Goal: Transaction & Acquisition: Book appointment/travel/reservation

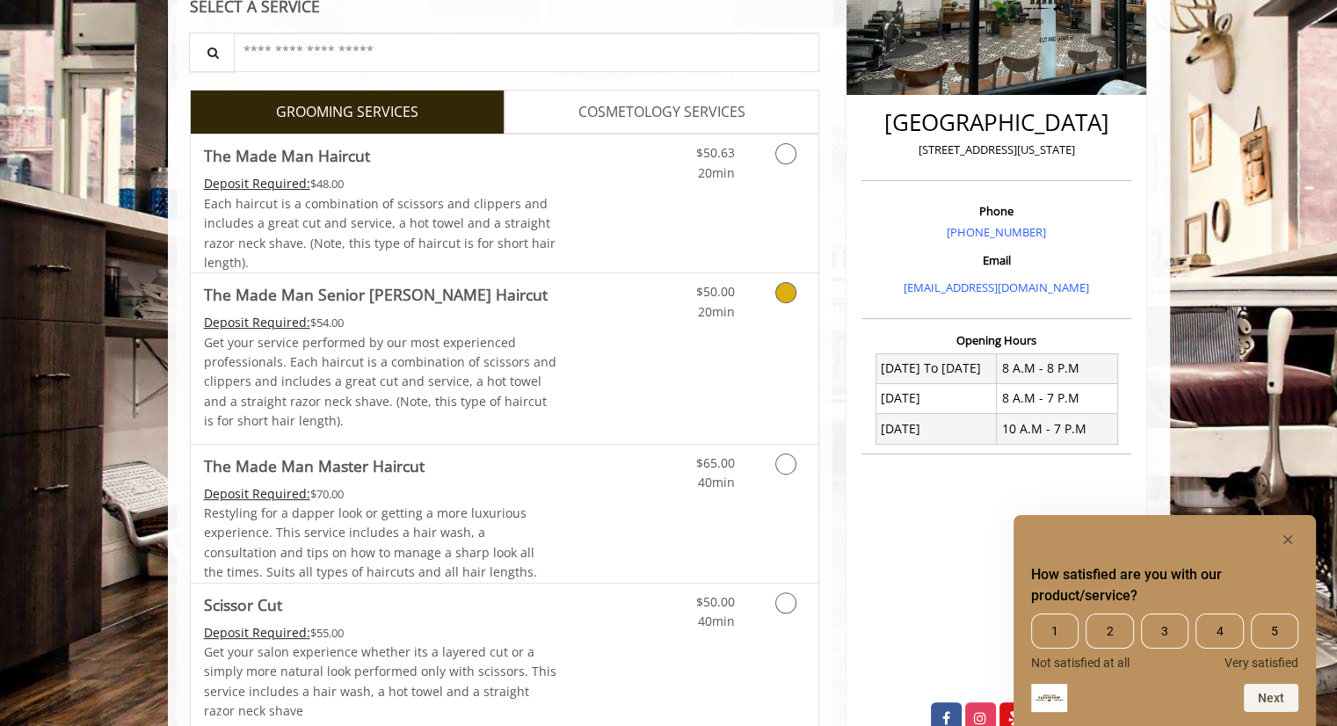
click at [790, 300] on icon "Grooming services" at bounding box center [785, 292] width 21 height 21
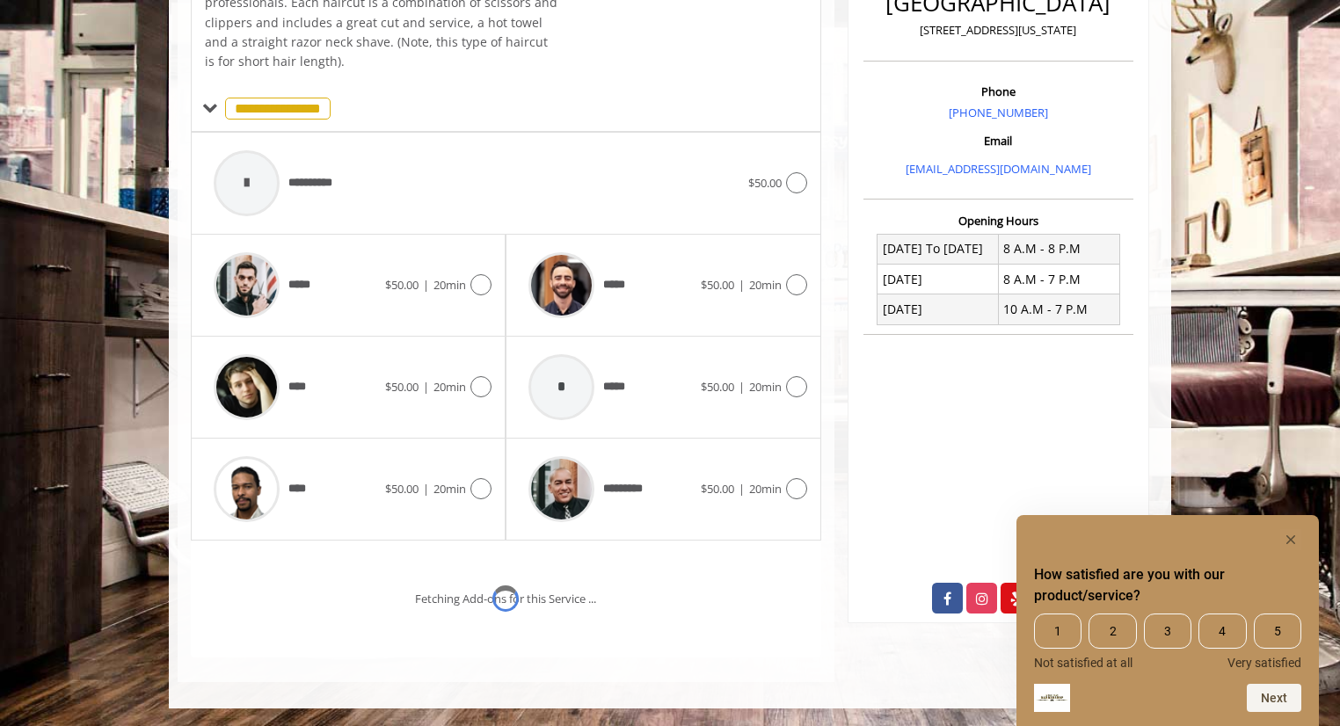
scroll to position [541, 0]
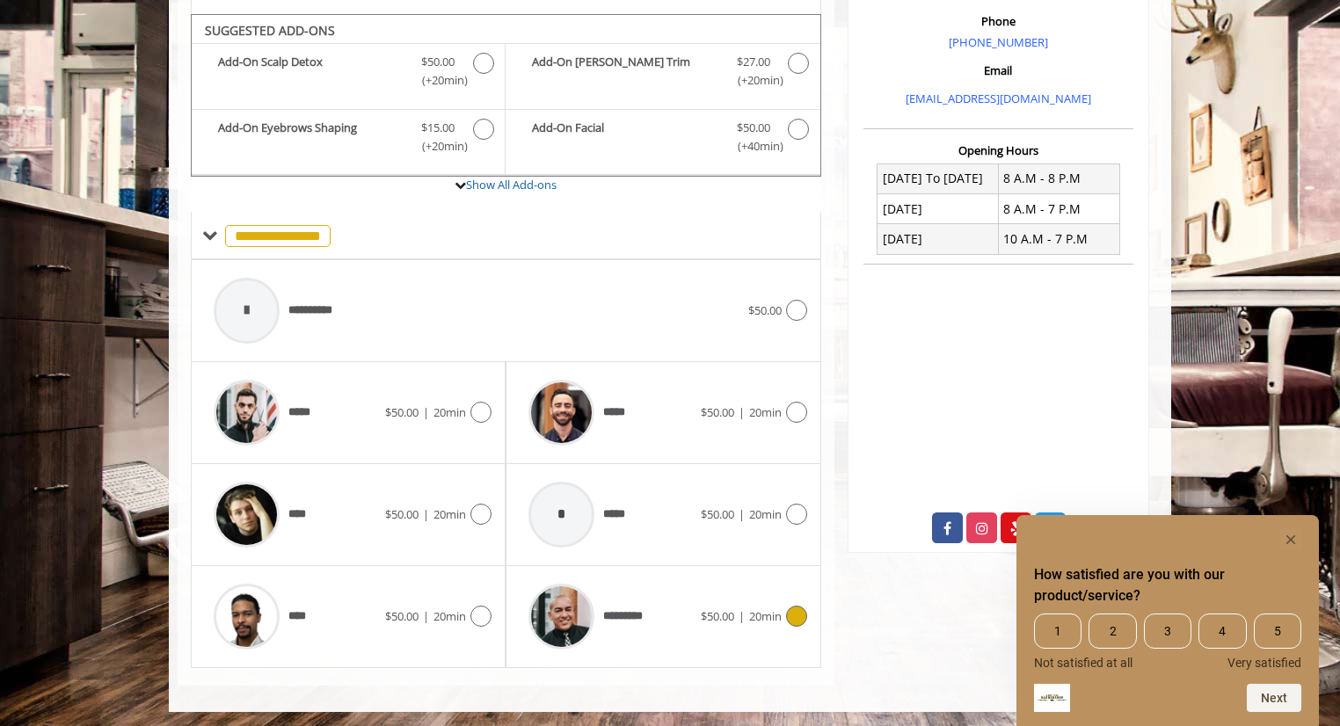
drag, startPoint x: 796, startPoint y: 615, endPoint x: 980, endPoint y: 691, distance: 199.5
click at [795, 615] on icon at bounding box center [796, 616] width 21 height 21
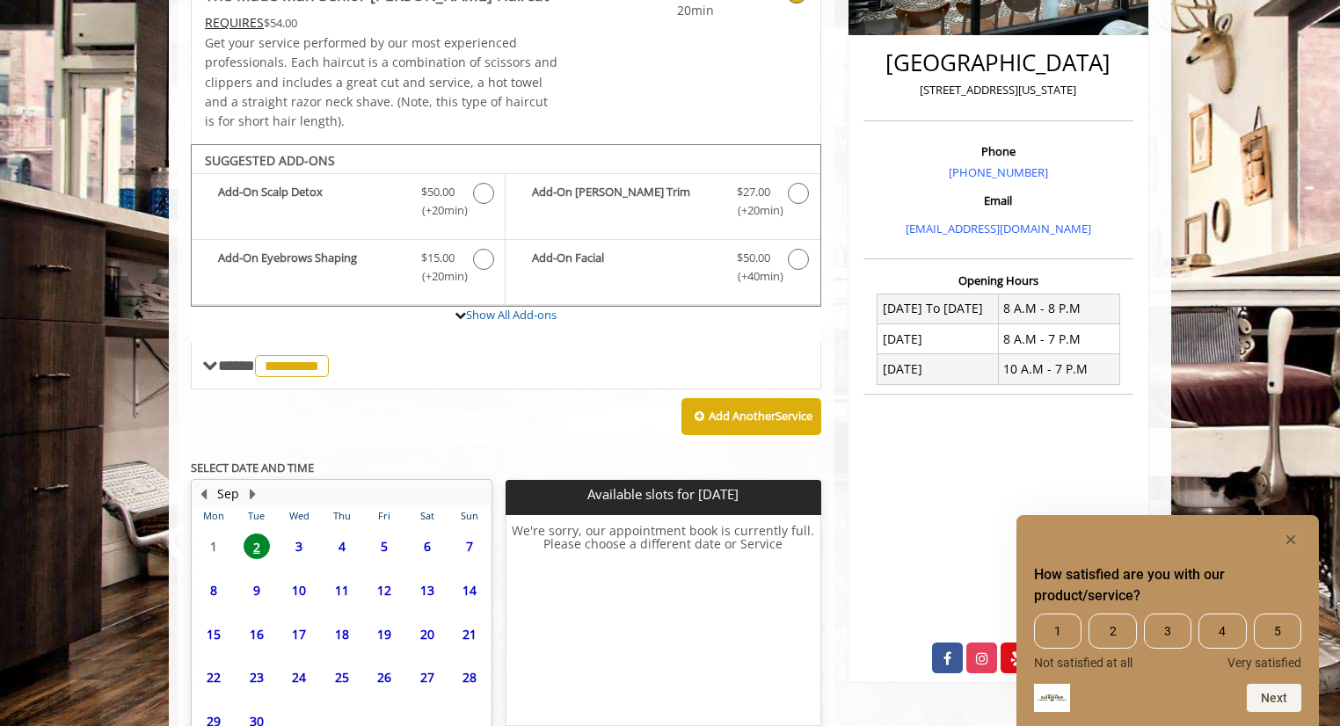
scroll to position [523, 0]
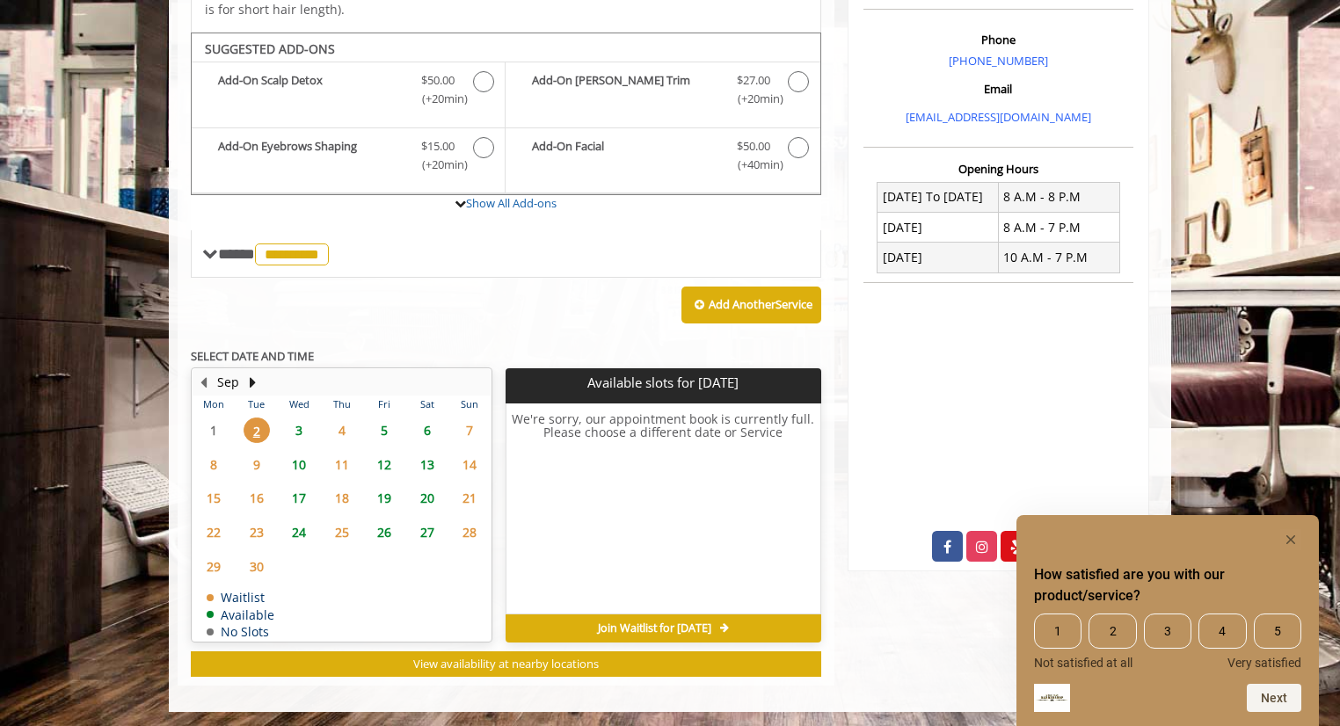
click at [304, 432] on span "3" at bounding box center [299, 430] width 26 height 25
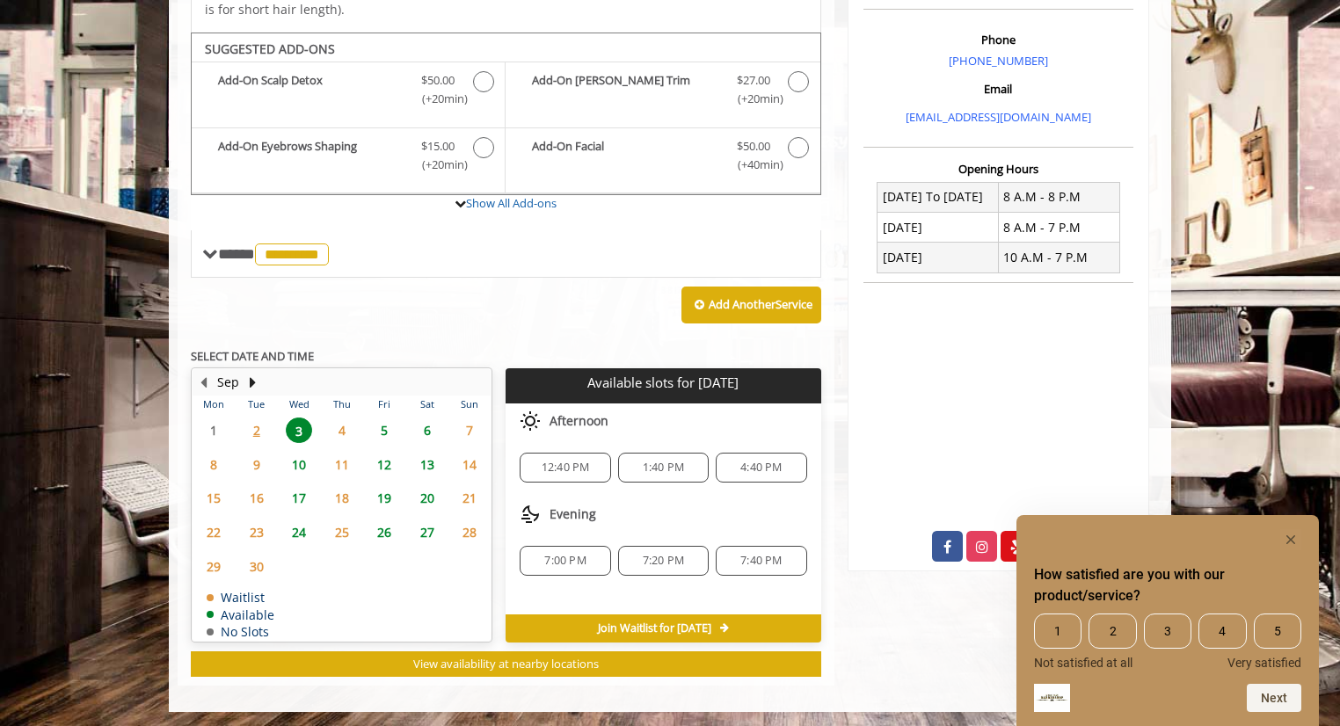
click at [258, 425] on span "2" at bounding box center [256, 430] width 26 height 25
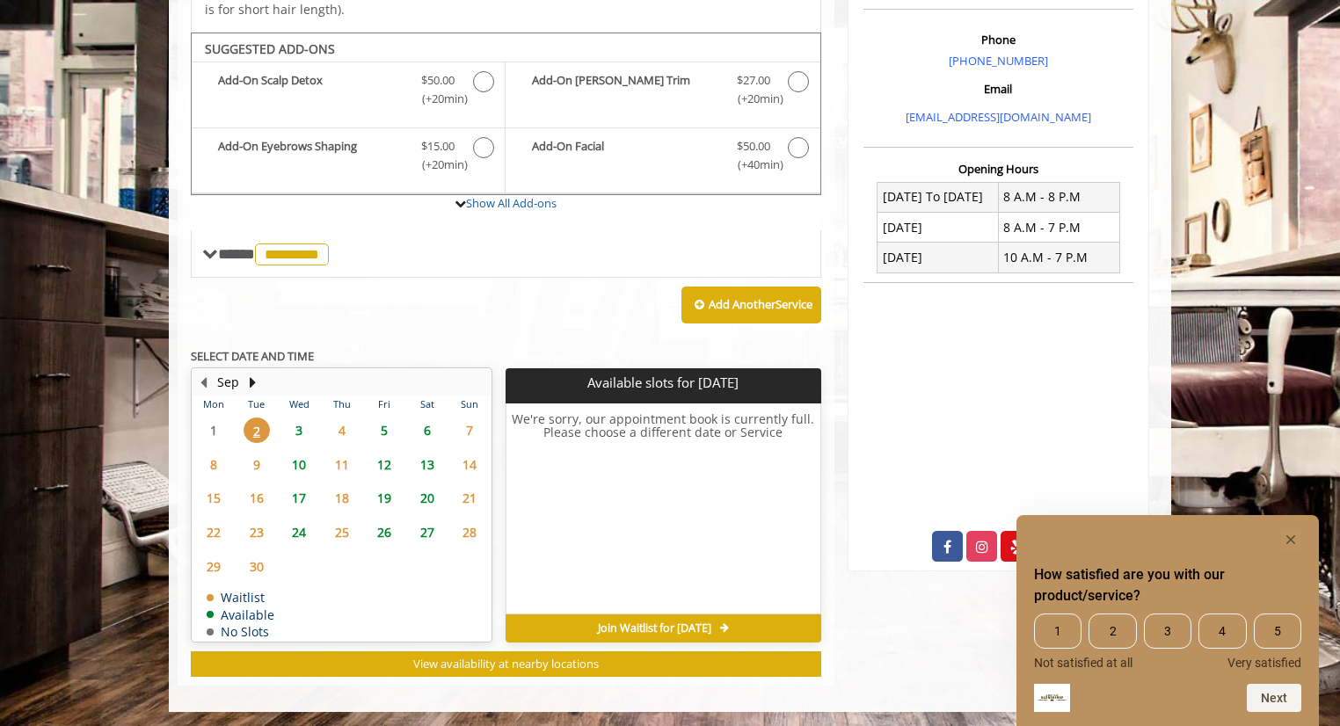
click at [256, 498] on span "16" at bounding box center [256, 497] width 26 height 25
click at [262, 425] on span "2" at bounding box center [256, 430] width 26 height 25
click at [295, 418] on span "3" at bounding box center [299, 430] width 26 height 25
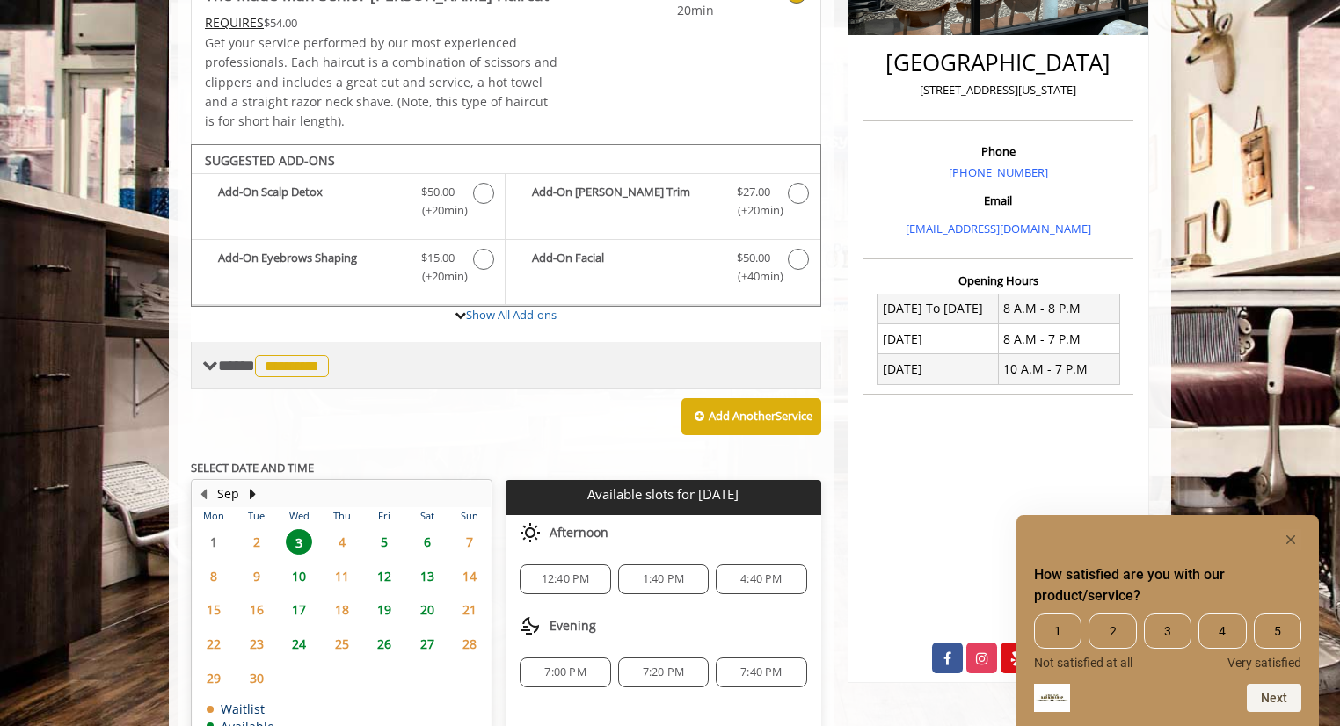
scroll to position [0, 0]
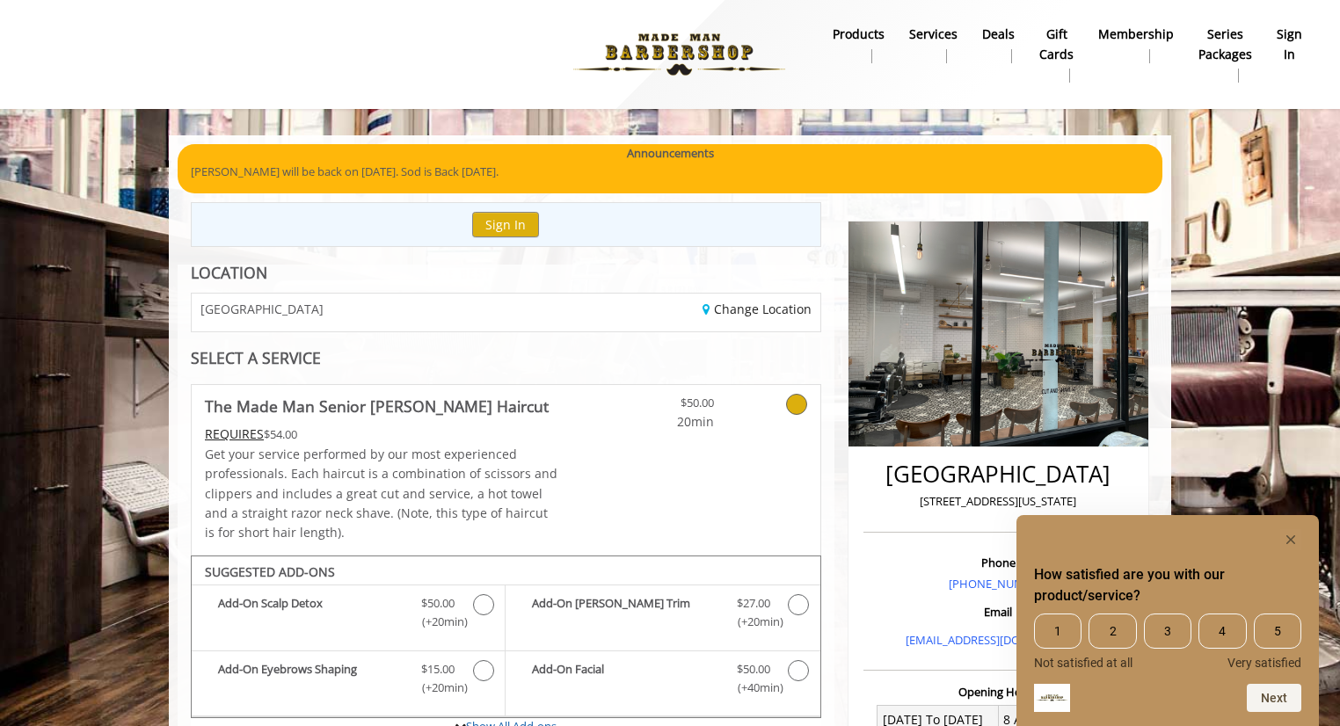
click at [1288, 542] on rect "Hide survey" at bounding box center [1290, 539] width 21 height 21
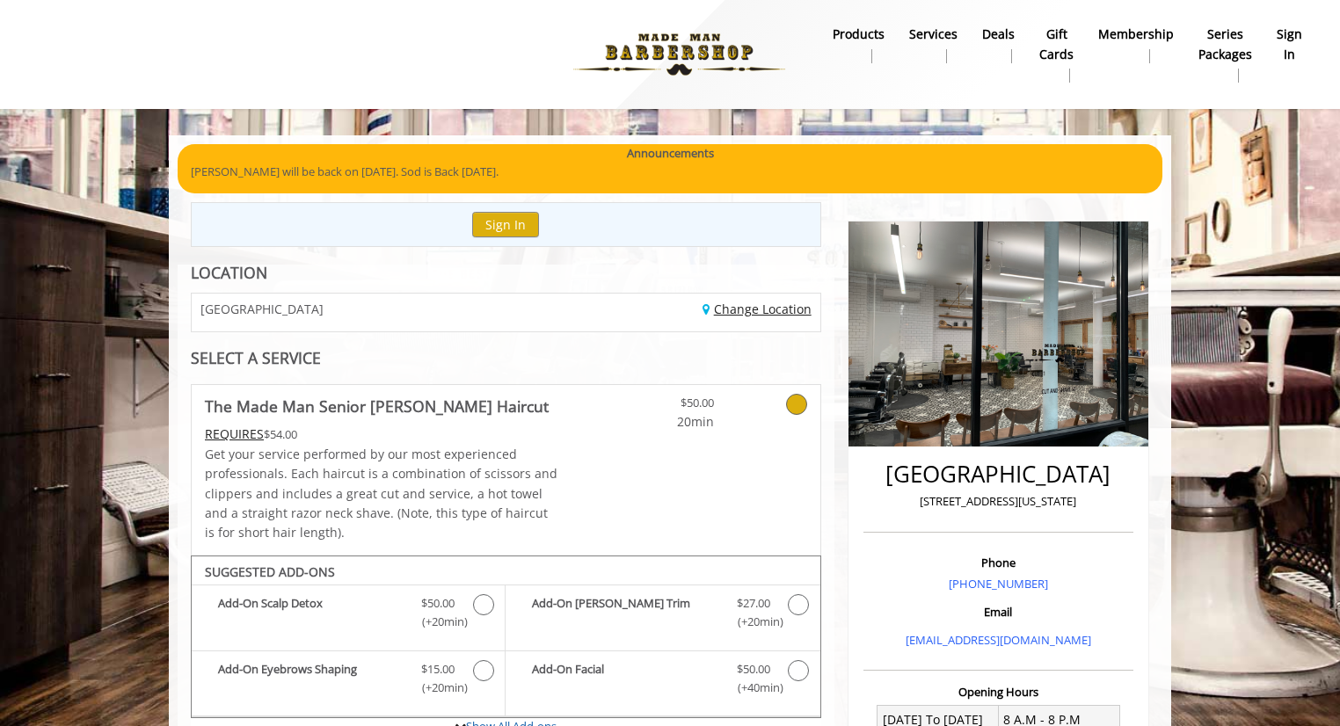
click at [738, 316] on link "Change Location" at bounding box center [756, 309] width 109 height 17
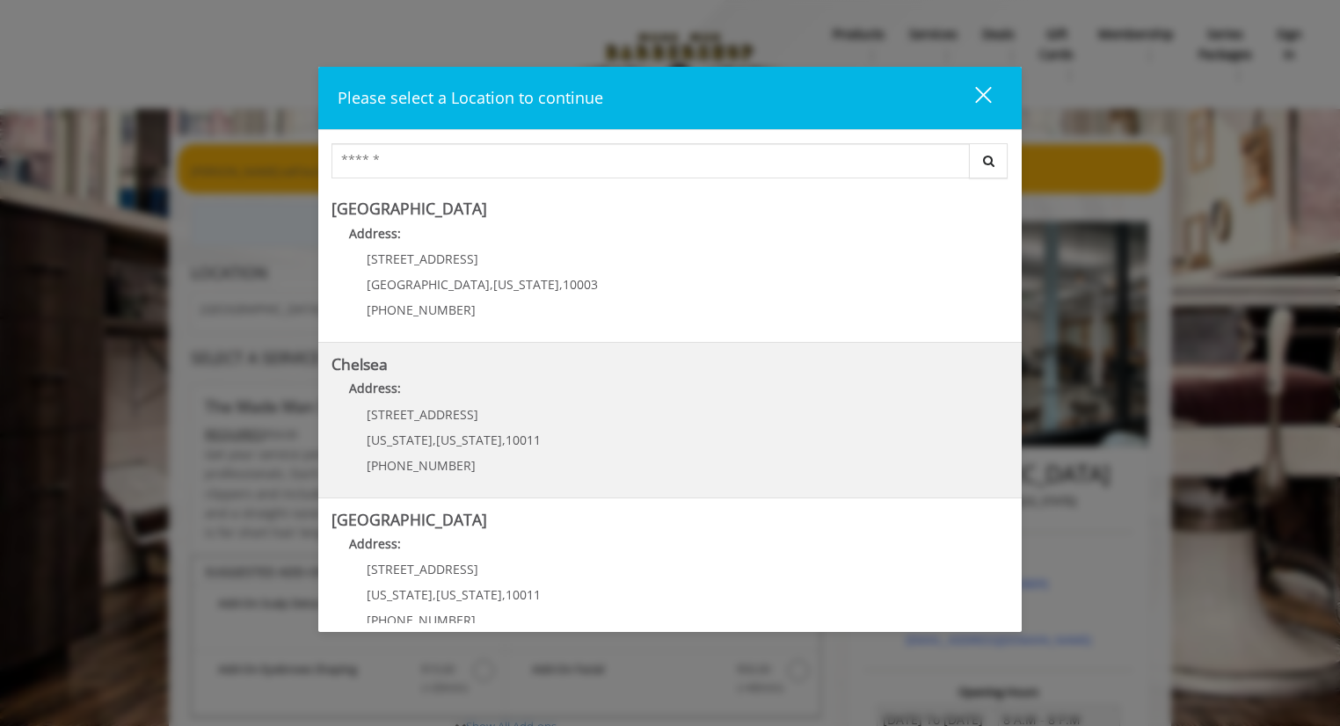
click at [643, 449] on link "Chelsea Address: 169/170 W 23rd St New York , New York , 10011 (917) 639-3902" at bounding box center [669, 420] width 677 height 128
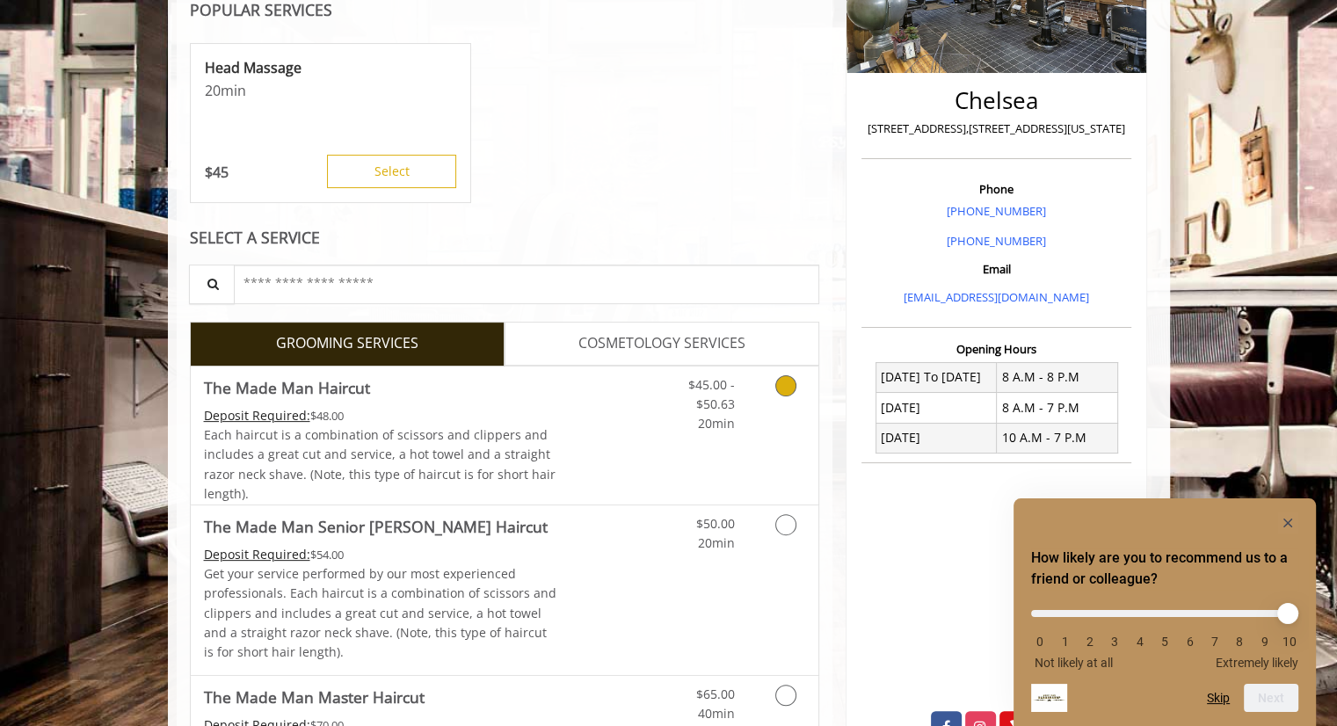
scroll to position [352, 0]
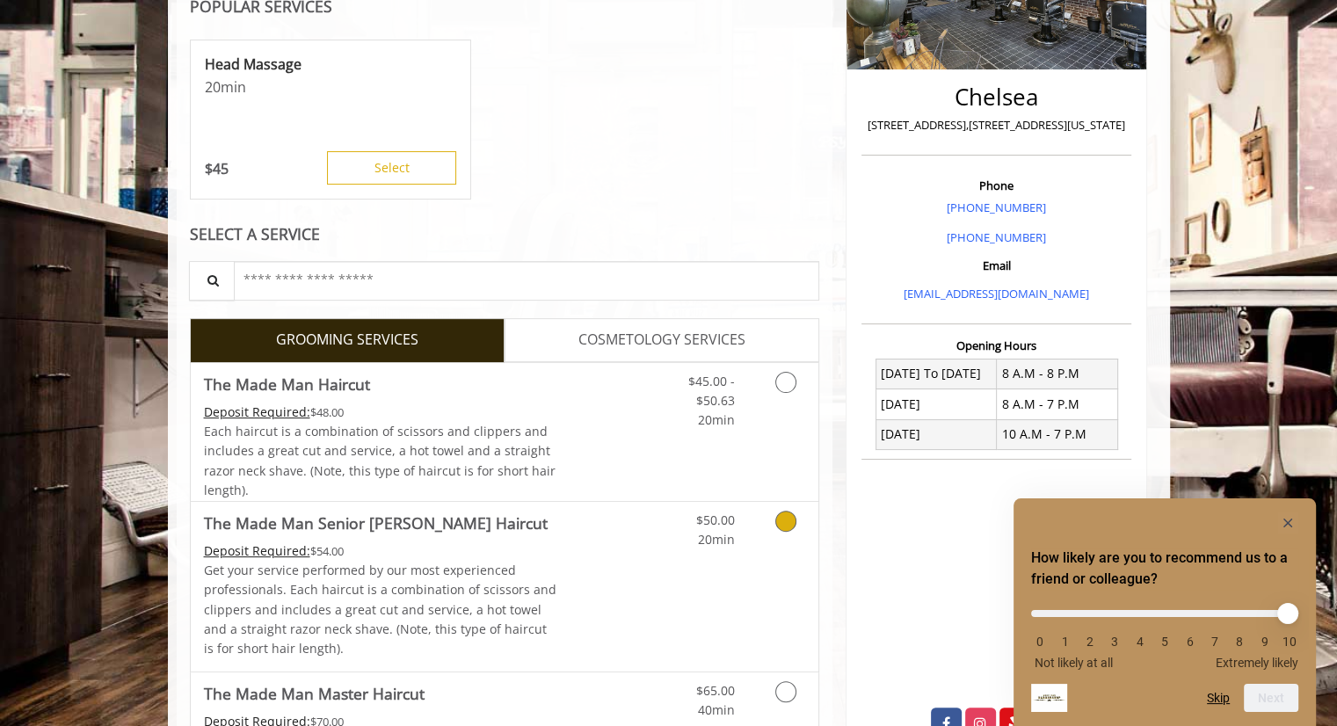
click at [770, 532] on link "Grooming services" at bounding box center [782, 526] width 45 height 48
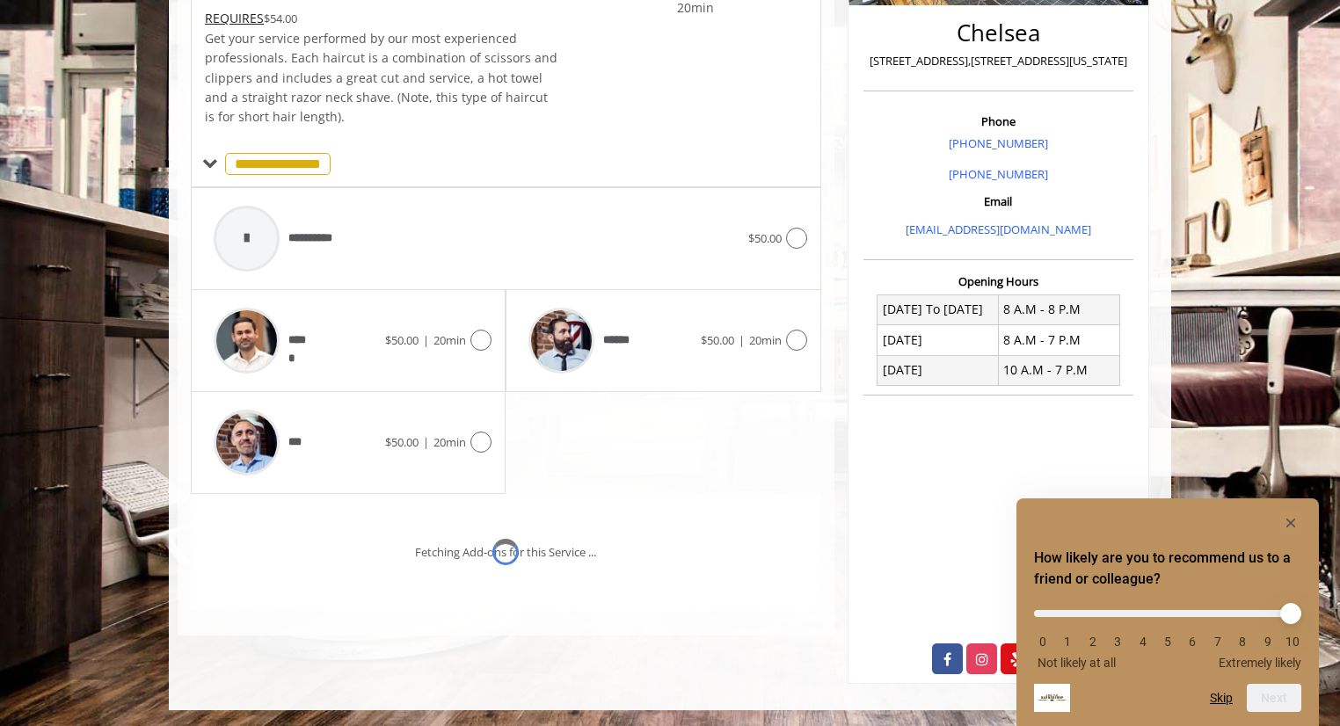
scroll to position [440, 0]
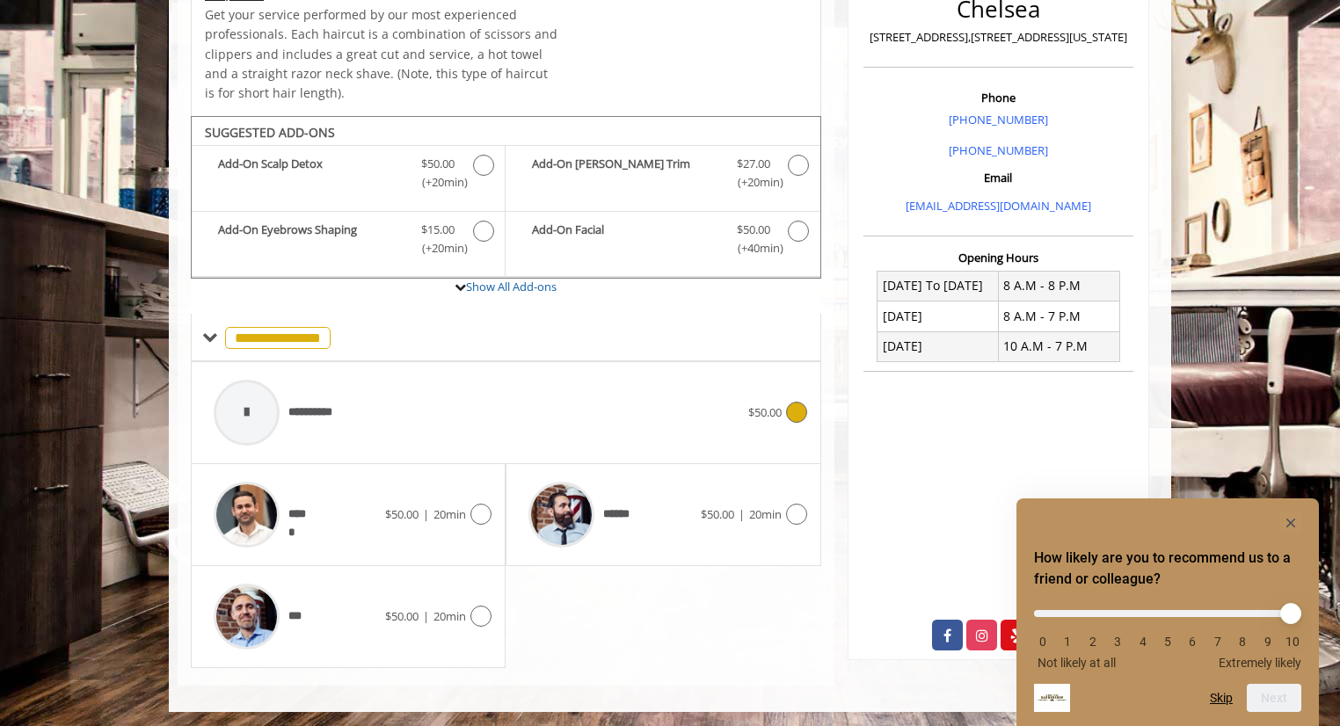
click at [794, 414] on icon at bounding box center [796, 412] width 21 height 21
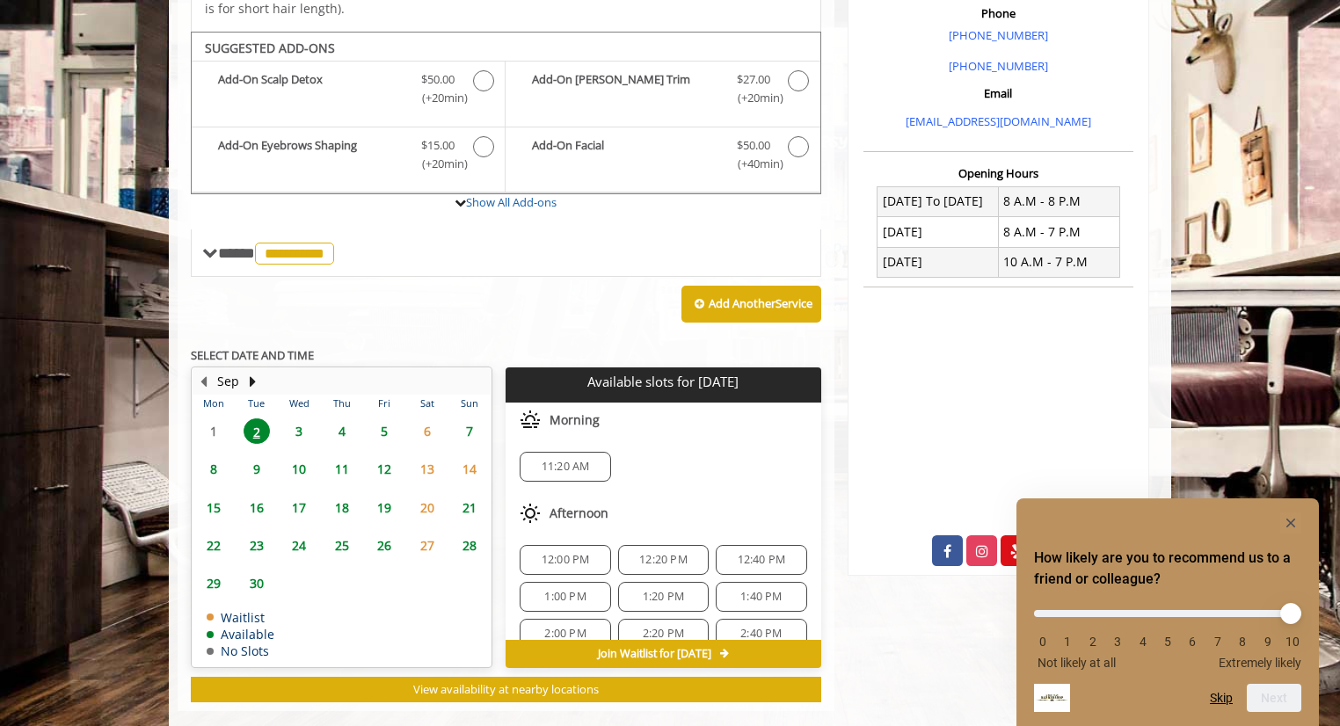
scroll to position [549, 0]
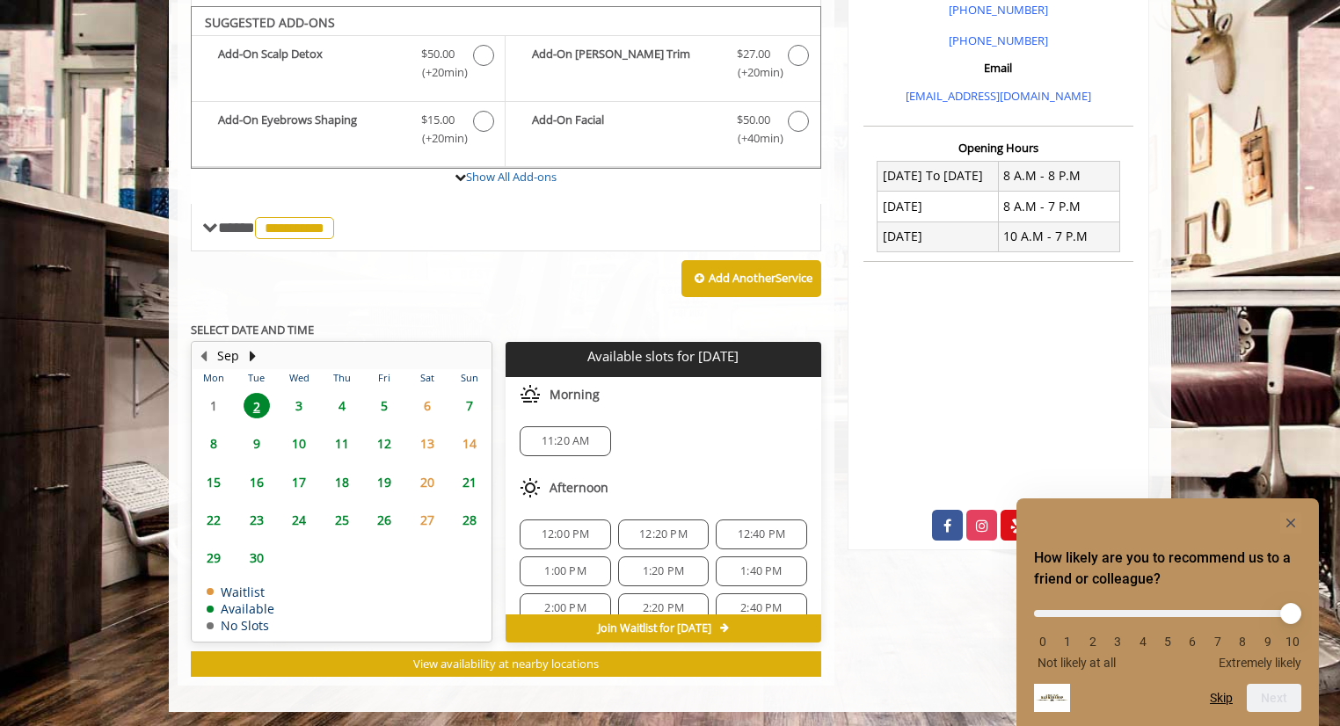
drag, startPoint x: 592, startPoint y: 440, endPoint x: 715, endPoint y: 442, distance: 123.1
click at [592, 437] on span "11:20 AM" at bounding box center [564, 441] width 75 height 14
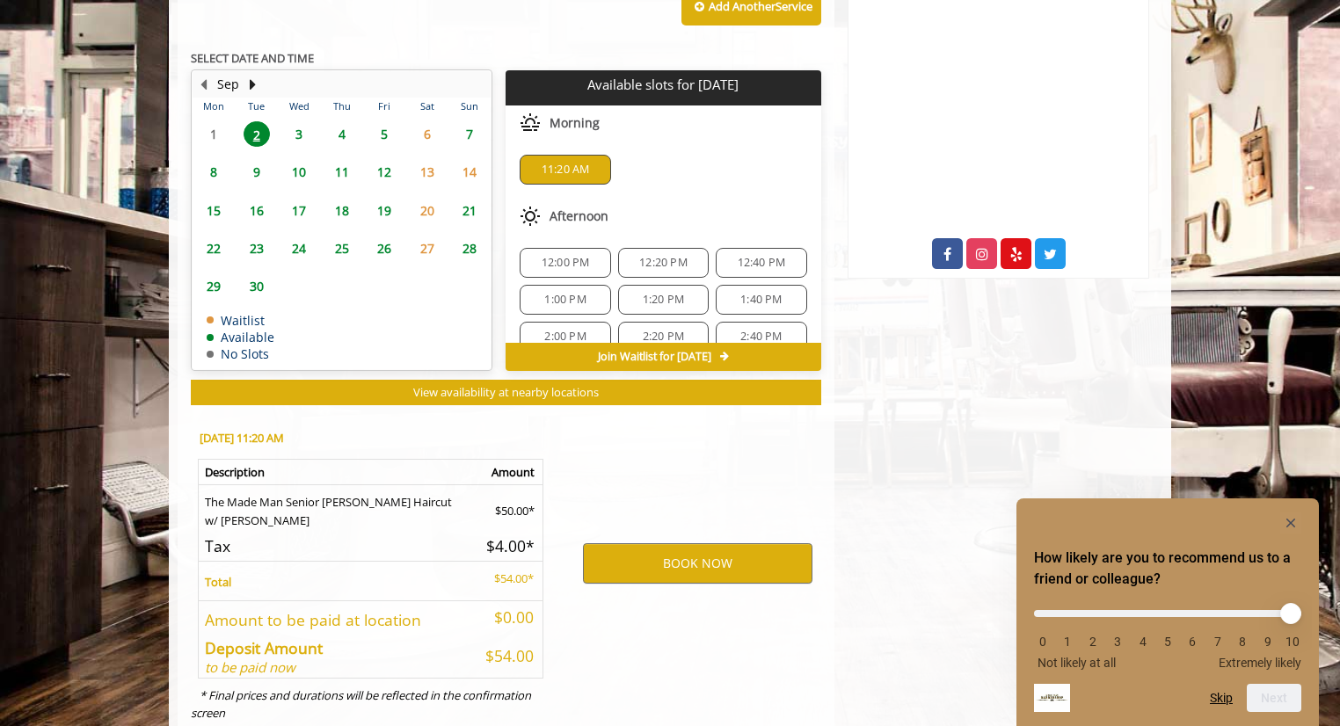
scroll to position [866, 0]
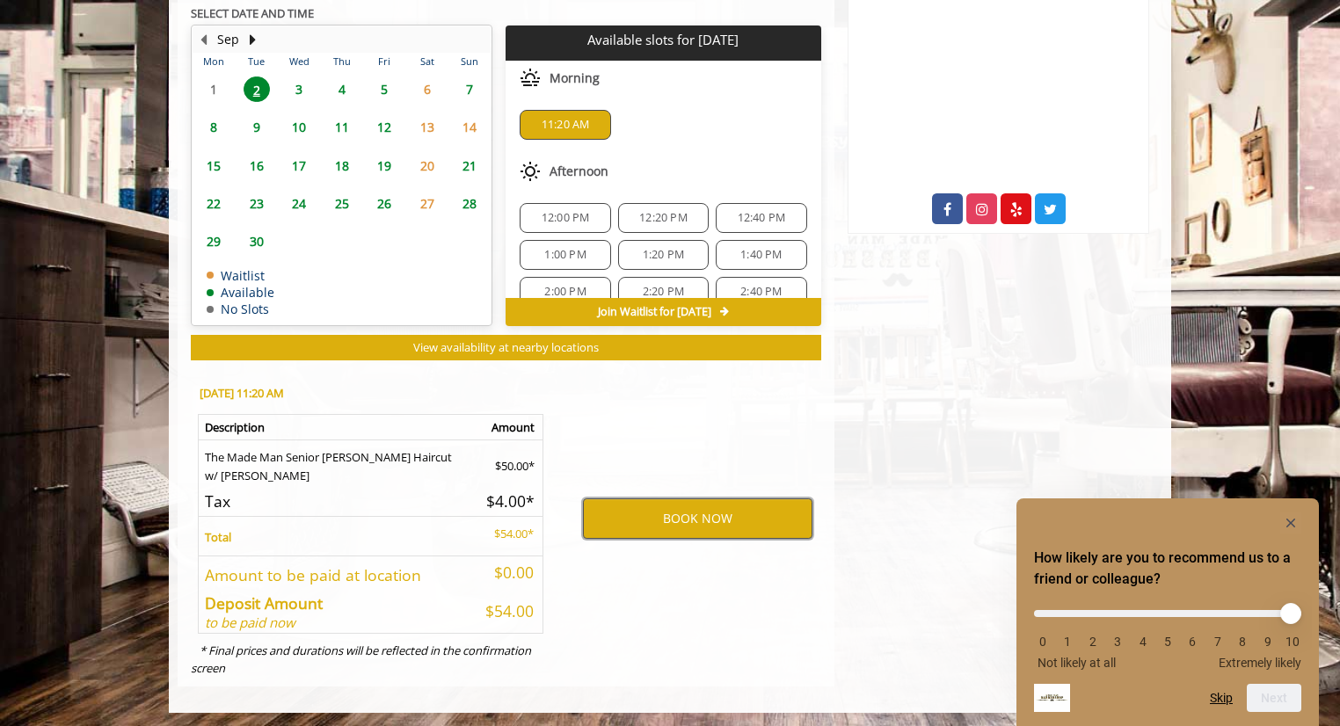
click at [725, 515] on button "BOOK NOW" at bounding box center [697, 518] width 229 height 40
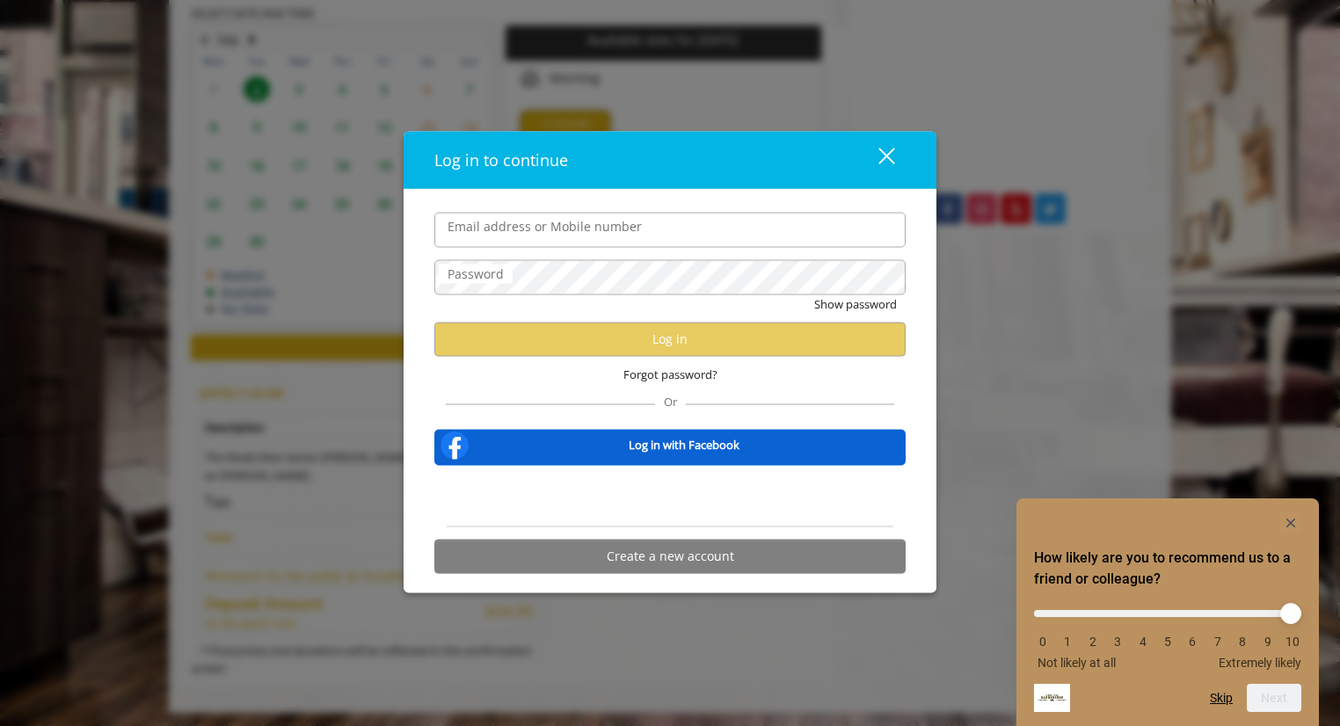
click at [520, 229] on input "Email address or Mobile number" at bounding box center [669, 229] width 471 height 35
type input "**********"
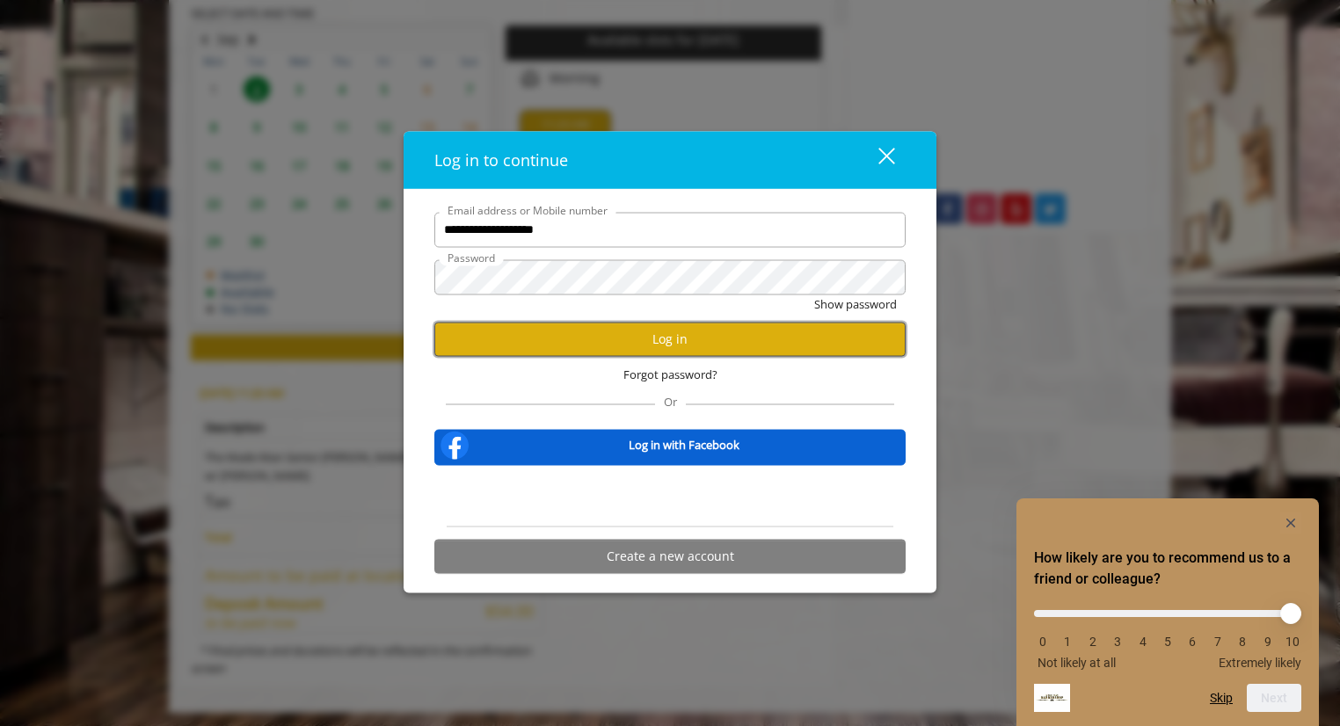
click at [680, 342] on button "Log in" at bounding box center [669, 339] width 471 height 34
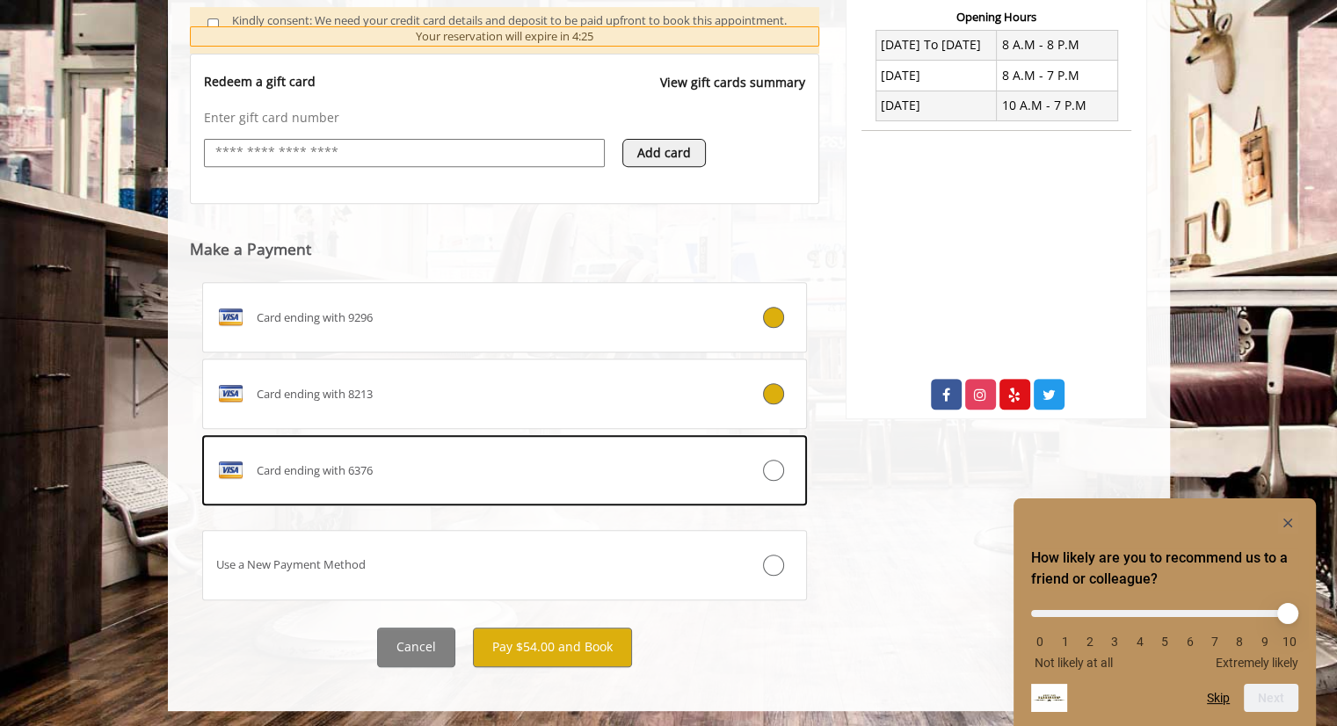
scroll to position [682, 0]
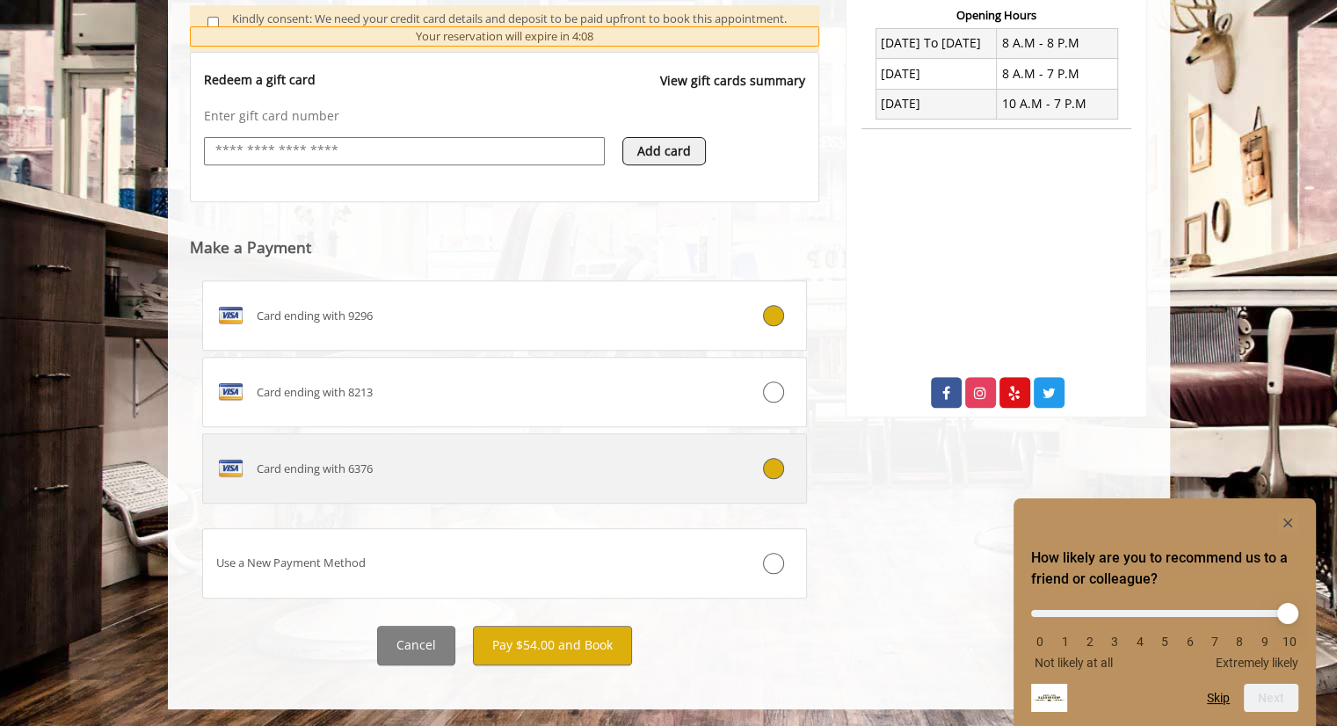
click at [496, 483] on label "Card ending with 6376" at bounding box center [505, 468] width 606 height 70
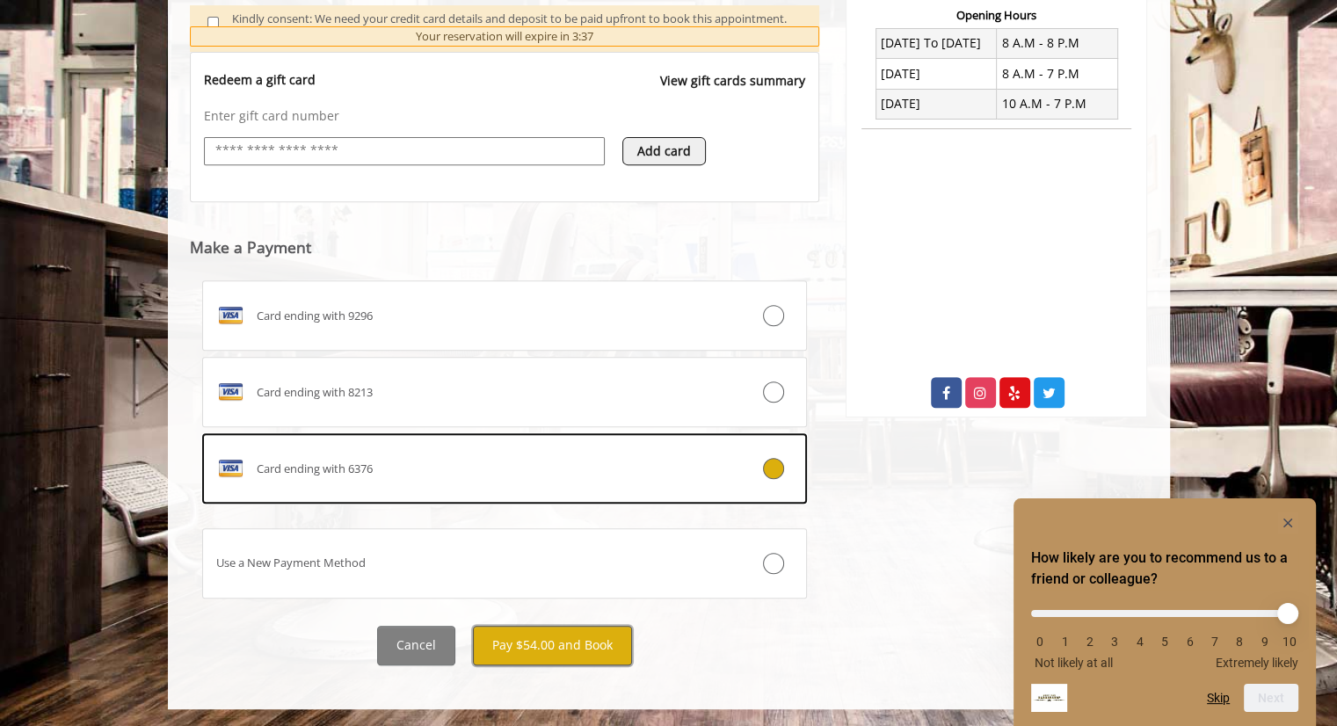
click at [556, 643] on button "Pay $54.00 and Book" at bounding box center [552, 646] width 159 height 40
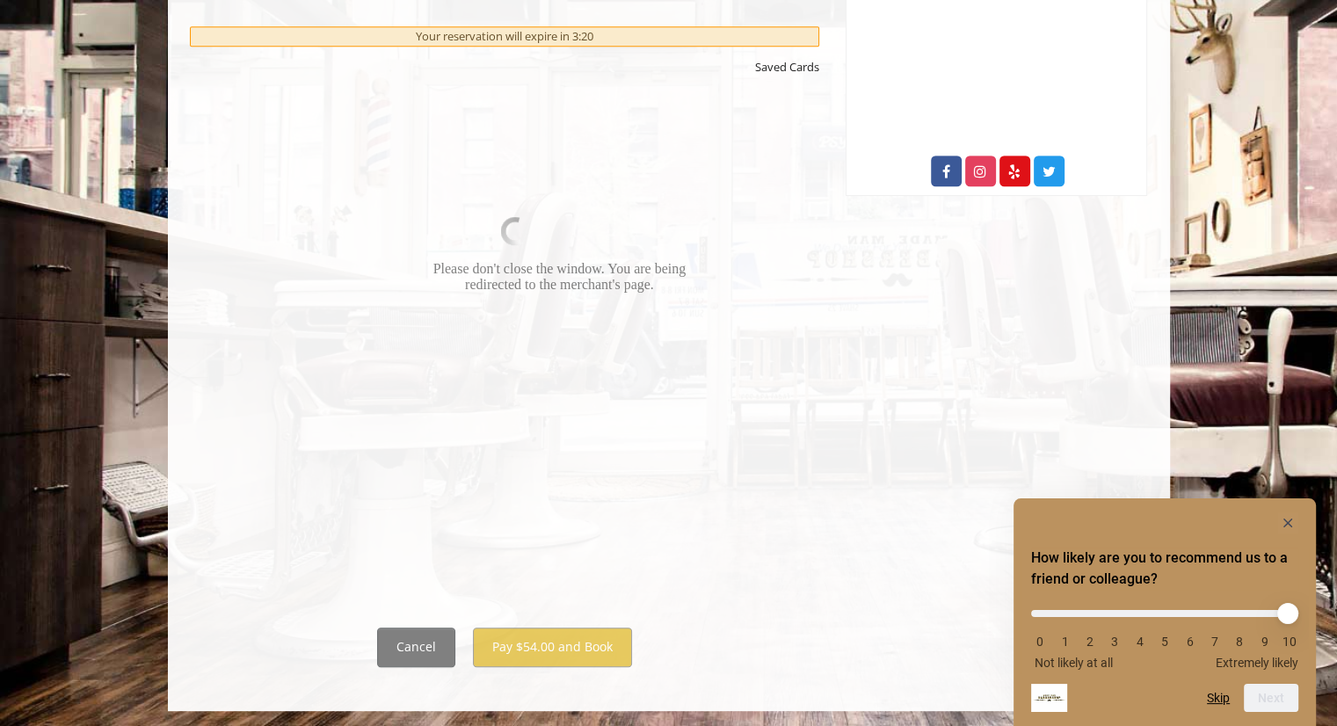
scroll to position [905, 0]
